Goal: Navigation & Orientation: Find specific page/section

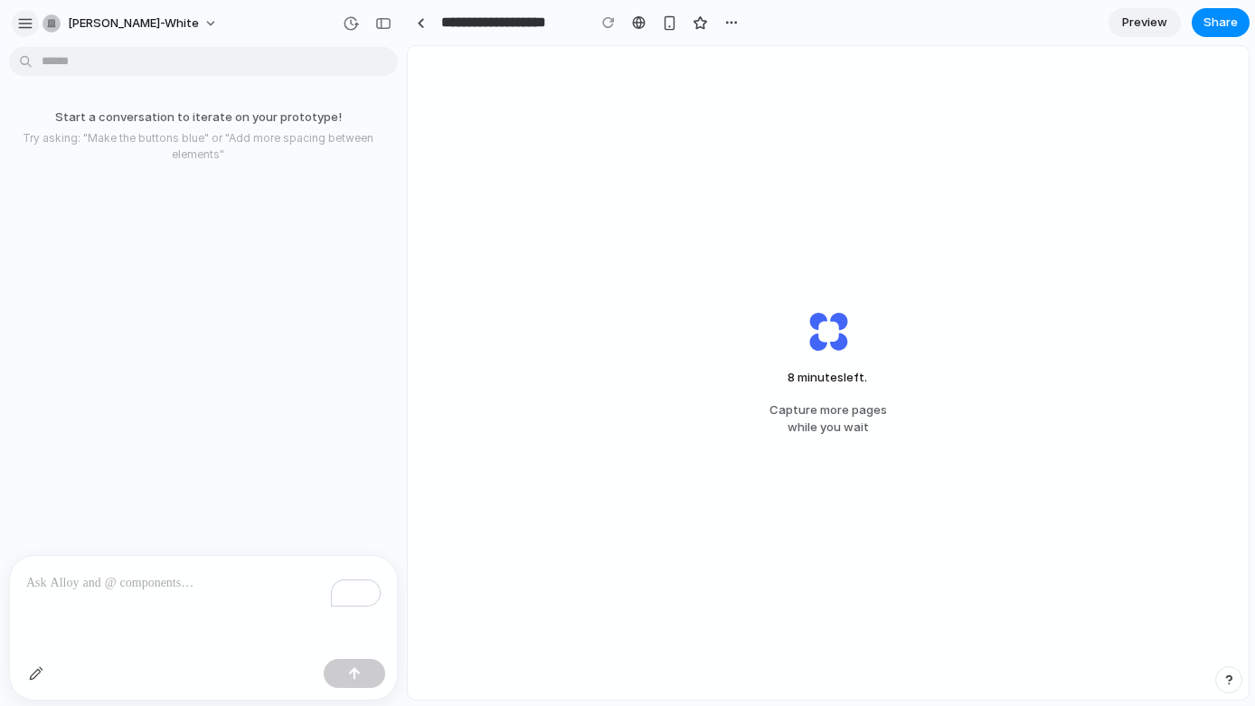
click at [33, 24] on div "button" at bounding box center [25, 23] width 16 height 16
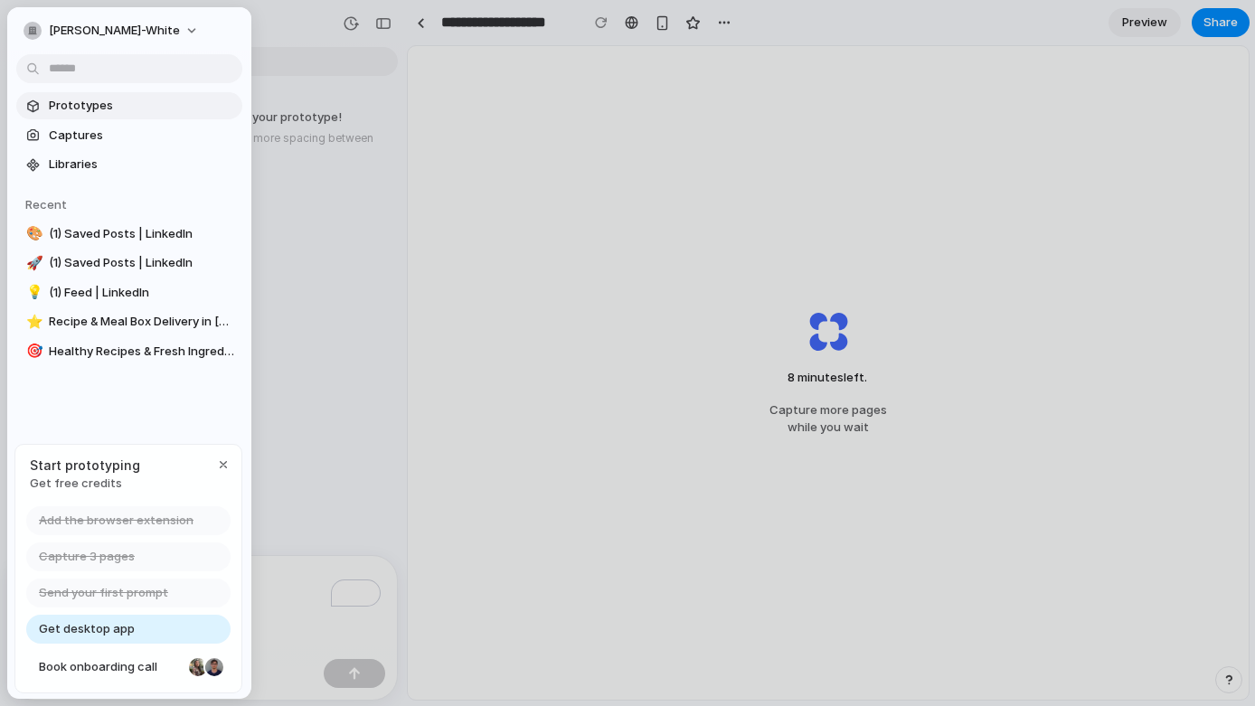
click at [97, 101] on span "Prototypes" at bounding box center [142, 106] width 186 height 18
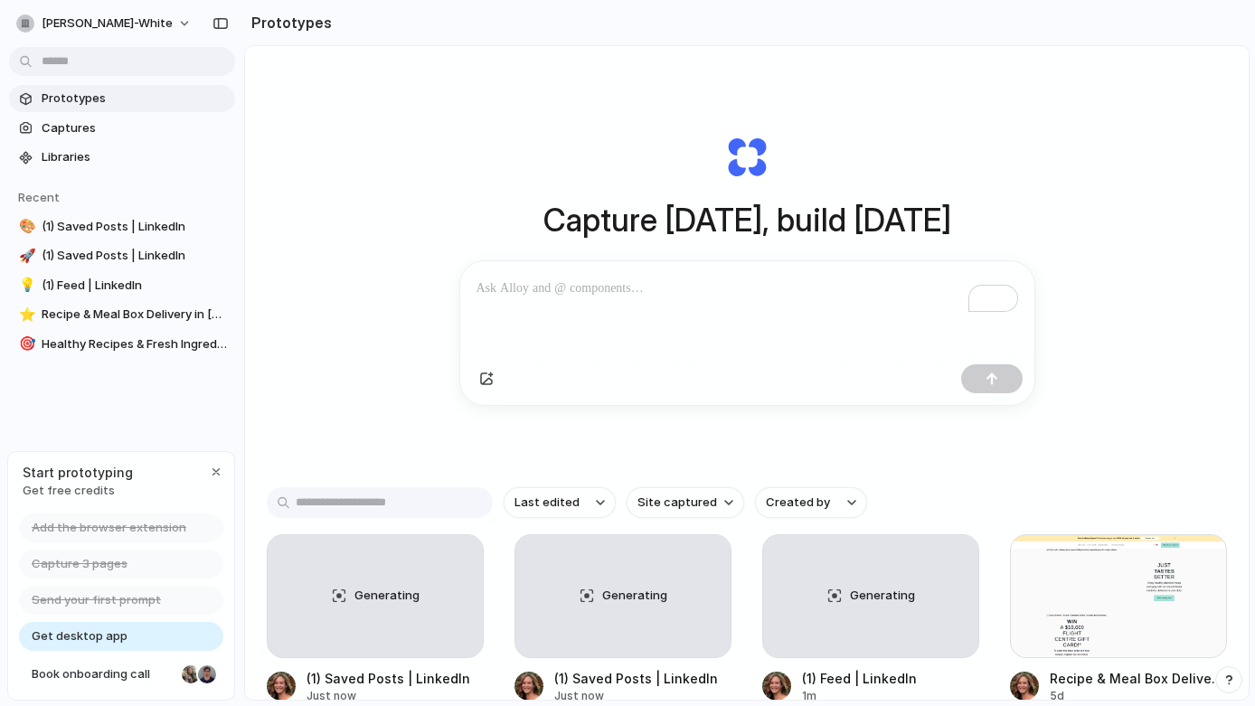
scroll to position [125, 0]
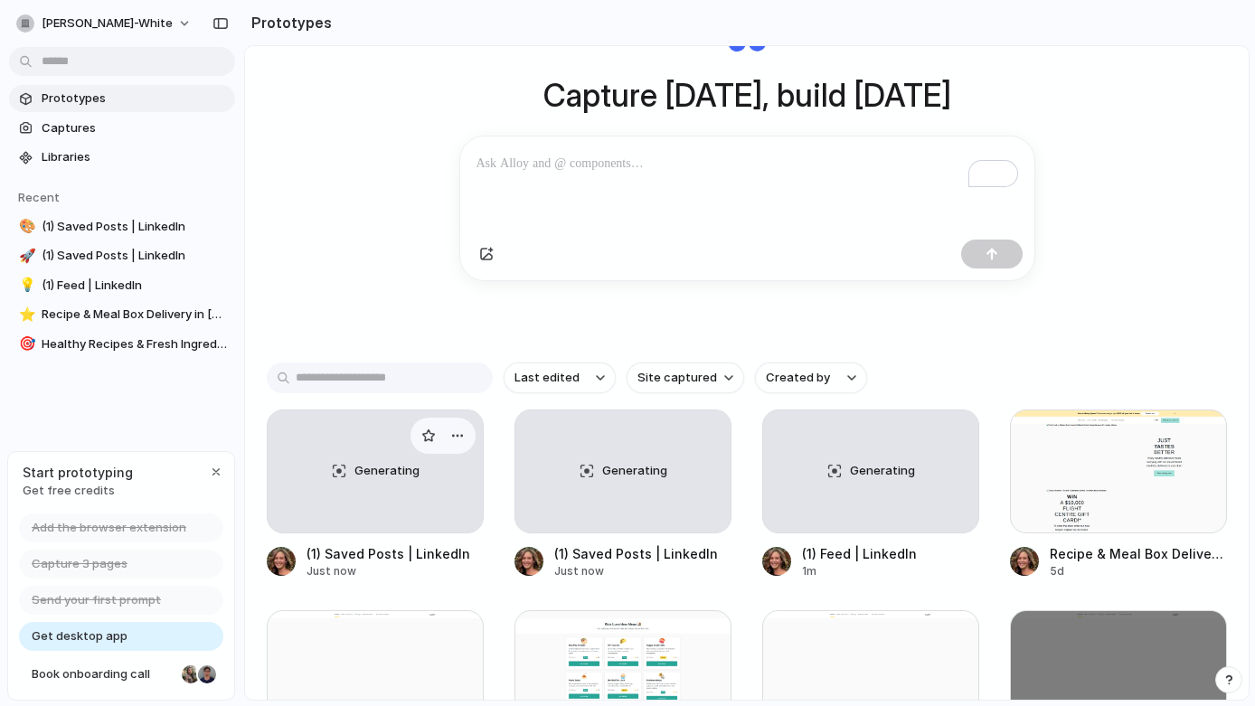
click at [420, 523] on div "Generating" at bounding box center [375, 471] width 215 height 122
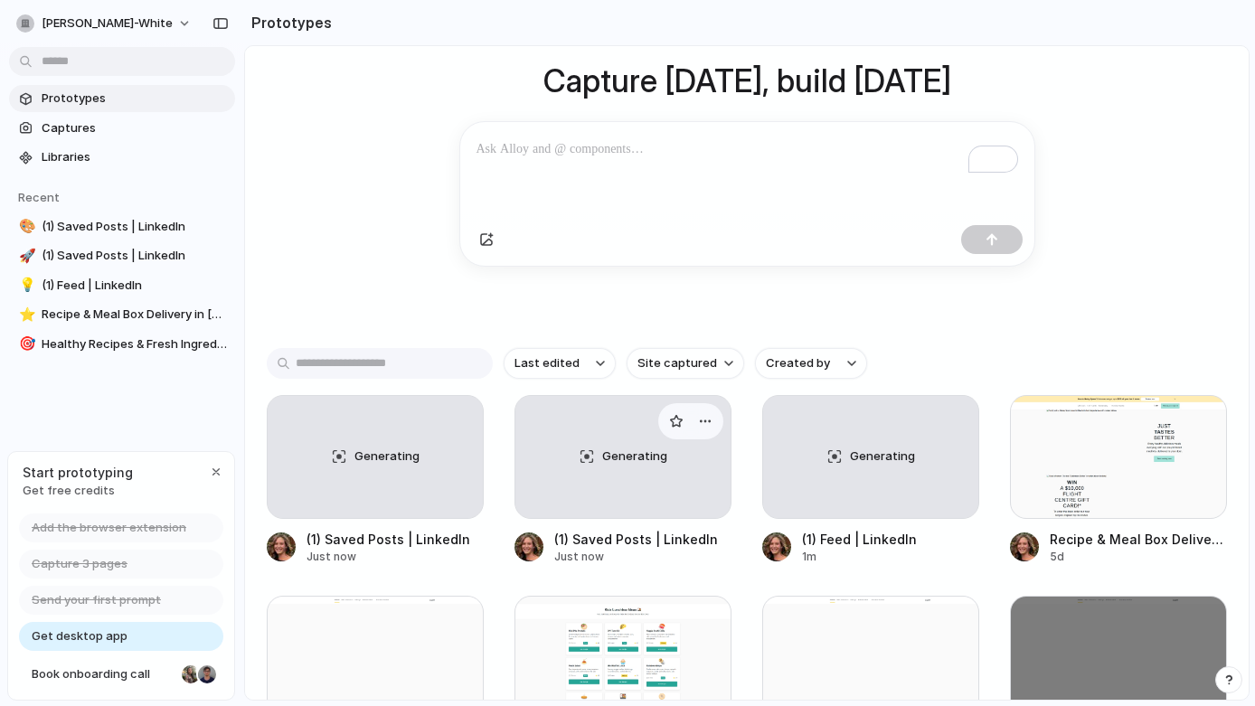
scroll to position [161, 0]
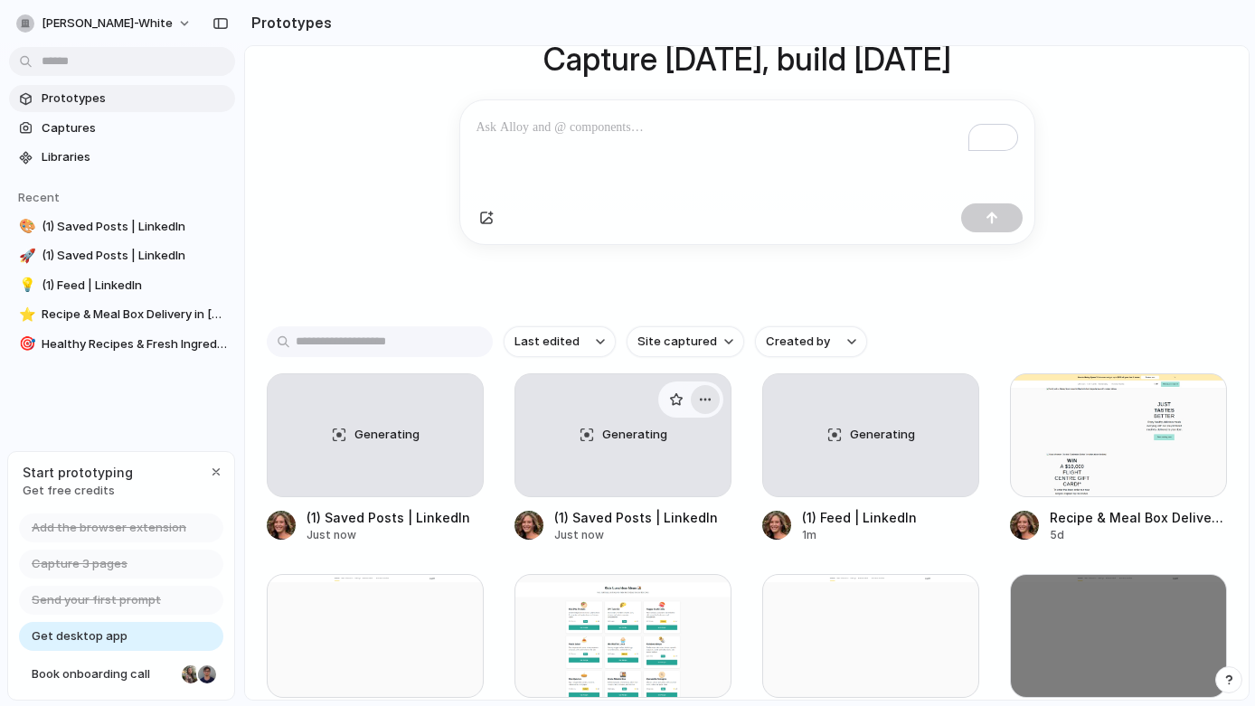
click at [708, 397] on div "button" at bounding box center [705, 399] width 14 height 14
click at [708, 397] on div "Open in new tab Copy link Delete" at bounding box center [627, 353] width 1255 height 706
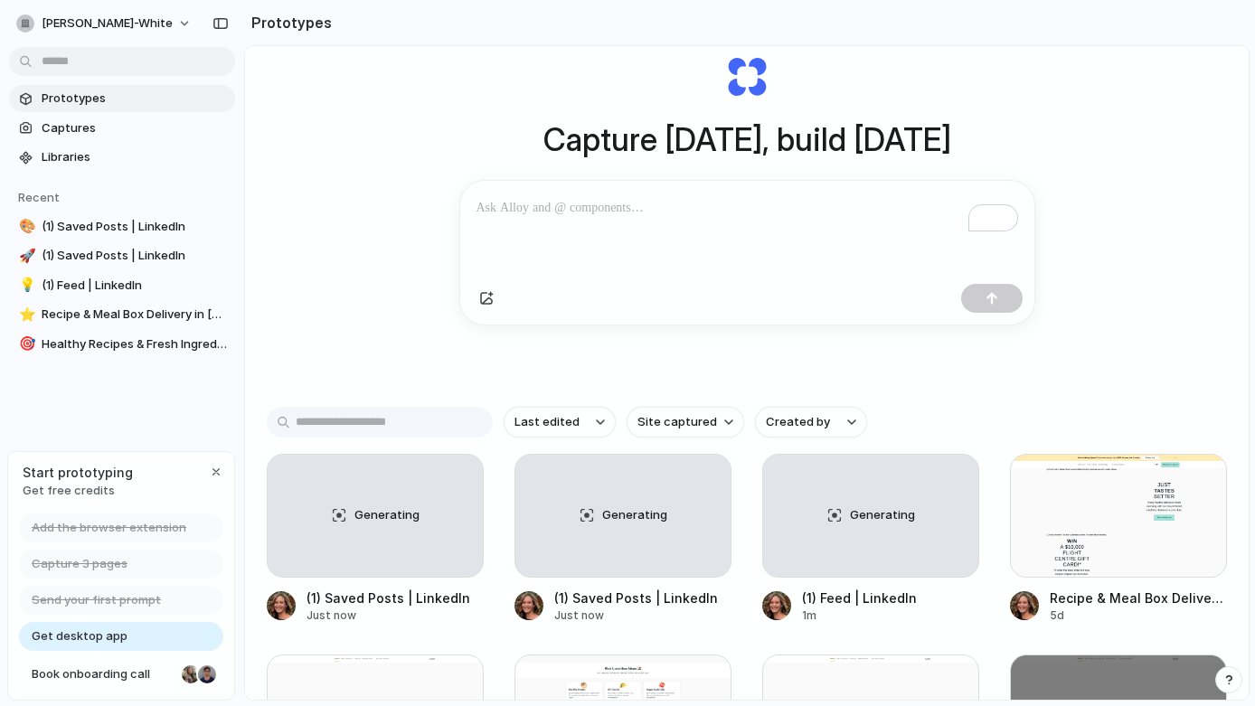
scroll to position [0, 0]
